Goal: Obtain resource: Obtain resource

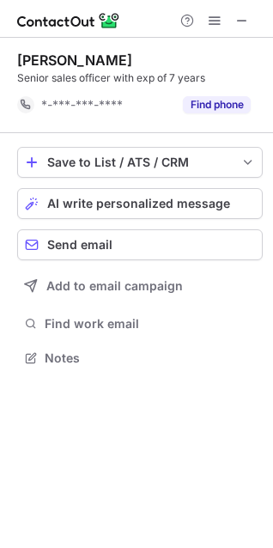
scroll to position [346, 273]
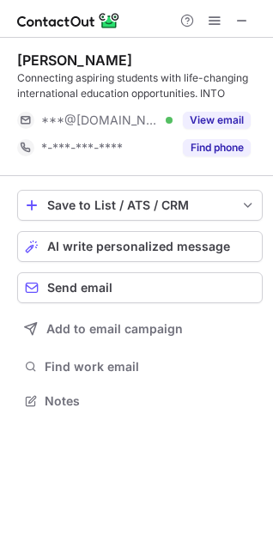
scroll to position [389, 273]
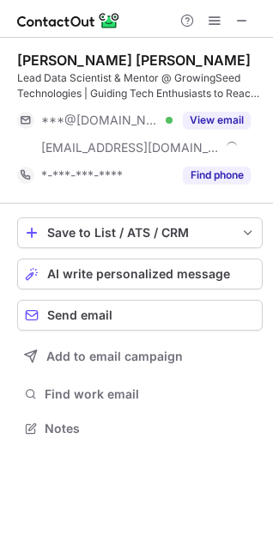
scroll to position [417, 273]
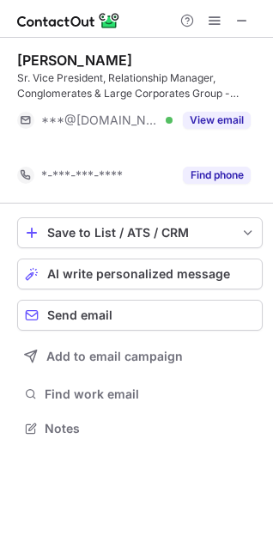
scroll to position [389, 273]
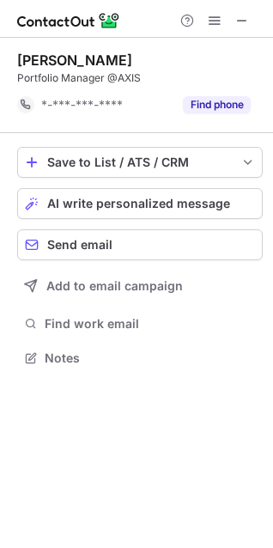
scroll to position [346, 273]
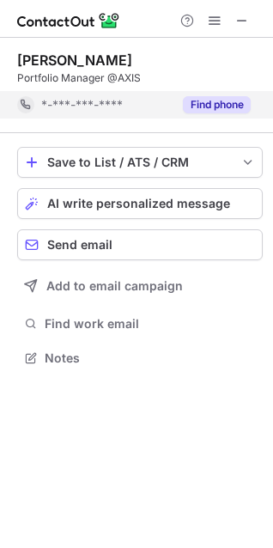
click at [208, 109] on button "Find phone" at bounding box center [217, 104] width 68 height 17
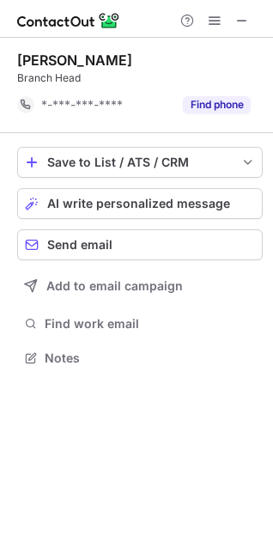
scroll to position [346, 273]
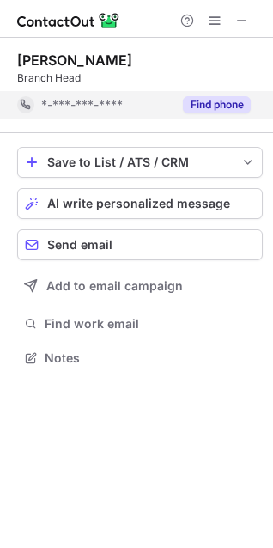
click at [213, 102] on button "Find phone" at bounding box center [217, 104] width 68 height 17
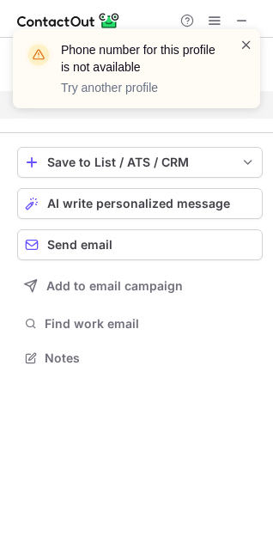
click at [242, 40] on span at bounding box center [247, 44] width 14 height 17
